Goal: Task Accomplishment & Management: Manage account settings

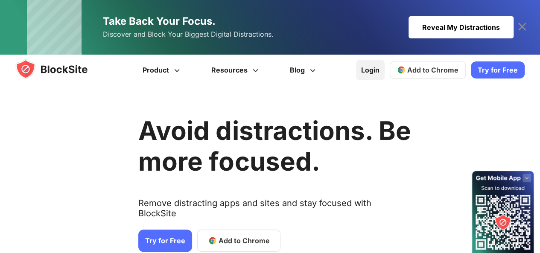
click at [369, 68] on link "Login" at bounding box center [370, 70] width 29 height 20
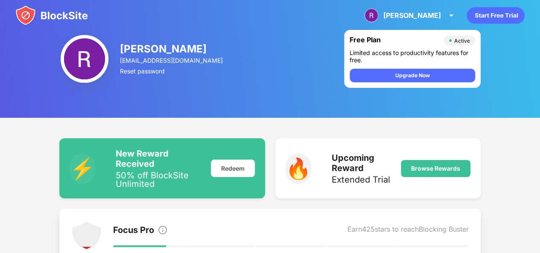
click at [27, 19] on img at bounding box center [51, 15] width 73 height 20
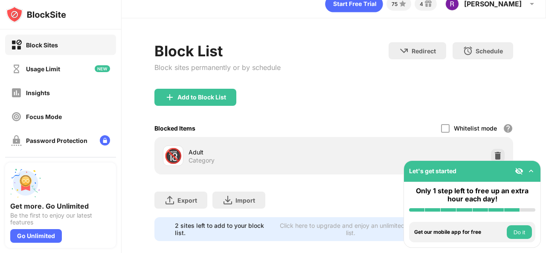
scroll to position [29, 0]
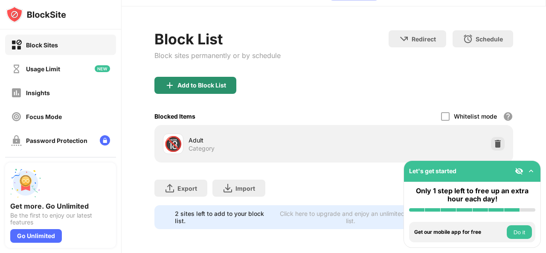
click at [218, 82] on div "Add to Block List" at bounding box center [202, 85] width 49 height 7
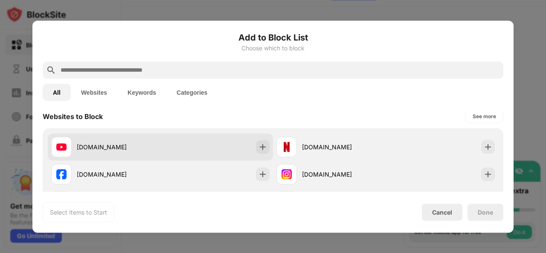
scroll to position [128, 0]
click at [215, 139] on div "youtube.com" at bounding box center [160, 146] width 225 height 27
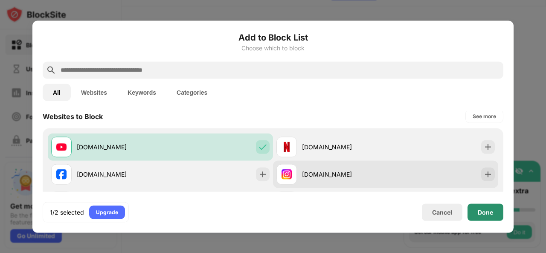
drag, startPoint x: 492, startPoint y: 215, endPoint x: 452, endPoint y: 175, distance: 57.0
click at [492, 215] on div "Done" at bounding box center [485, 212] width 15 height 7
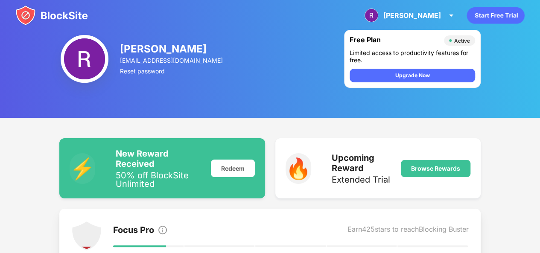
click at [23, 17] on img at bounding box center [51, 15] width 73 height 20
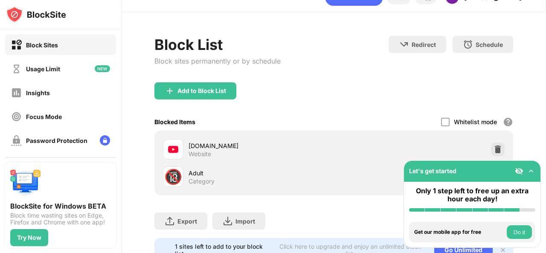
scroll to position [43, 0]
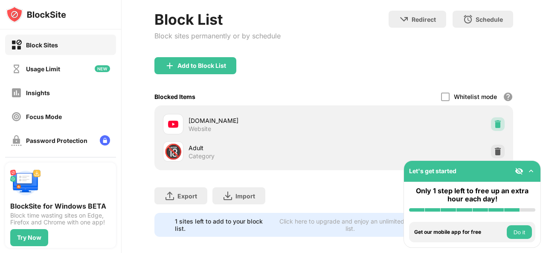
click at [494, 123] on img at bounding box center [498, 124] width 9 height 9
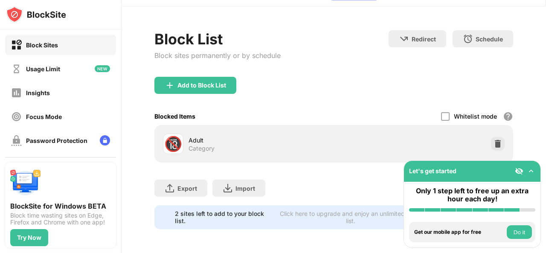
scroll to position [29, 0]
